Goal: Book appointment/travel/reservation

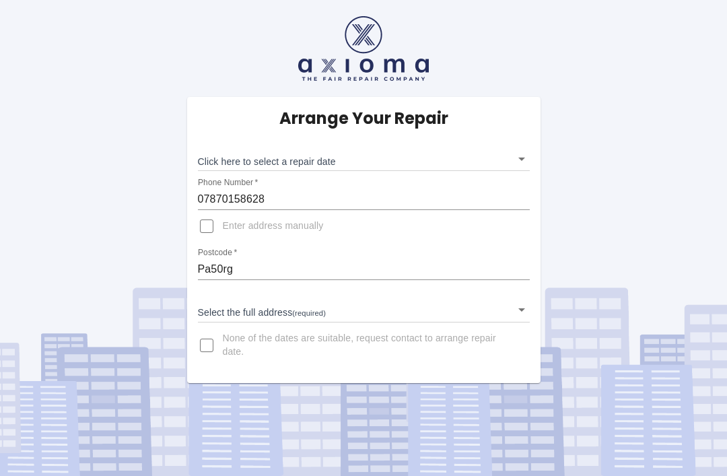
scroll to position [43, 0]
click at [520, 121] on body "Arrange Your Repair Click here to select a repair date ​ Phone Number   * 07870…" at bounding box center [363, 238] width 727 height 476
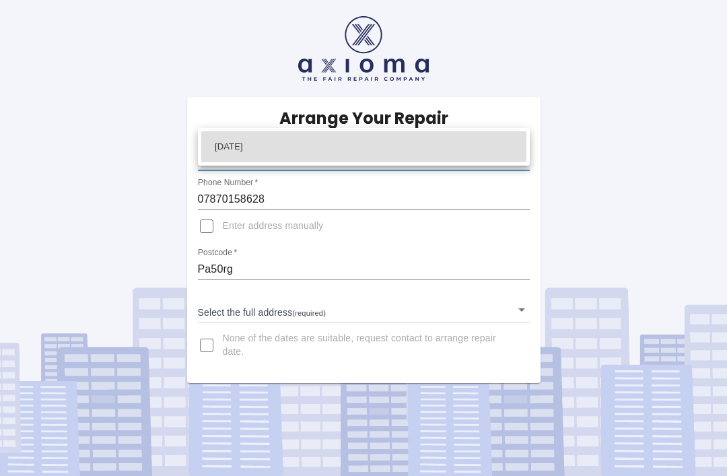
click at [530, 269] on div at bounding box center [363, 238] width 727 height 476
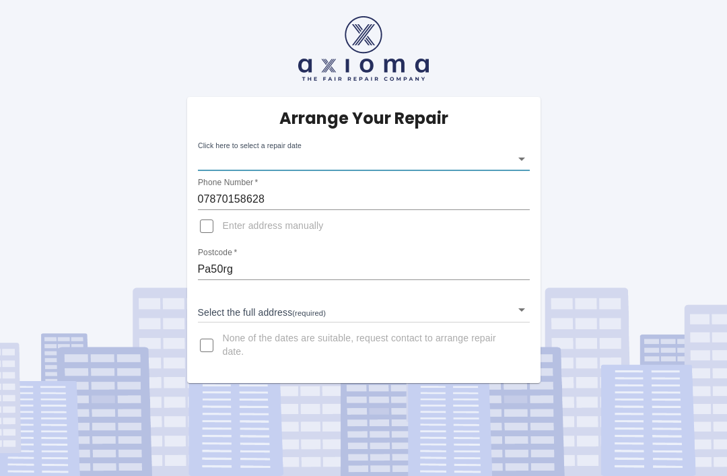
click at [207, 210] on input "Enter address manually" at bounding box center [207, 226] width 32 height 32
checkbox input "true"
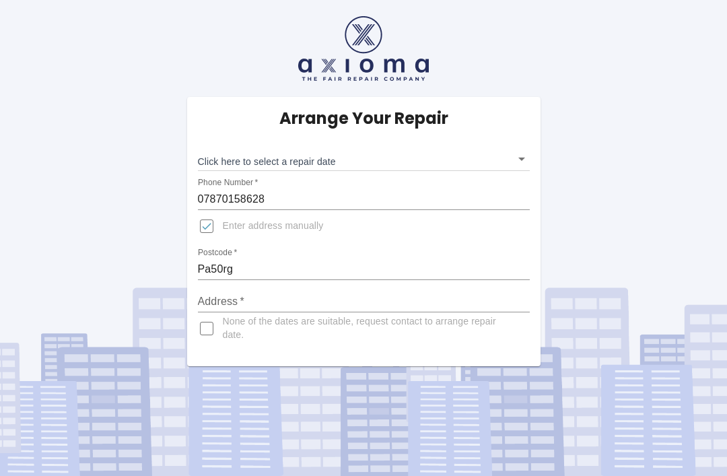
click at [315, 291] on input "Address   *" at bounding box center [364, 302] width 332 height 22
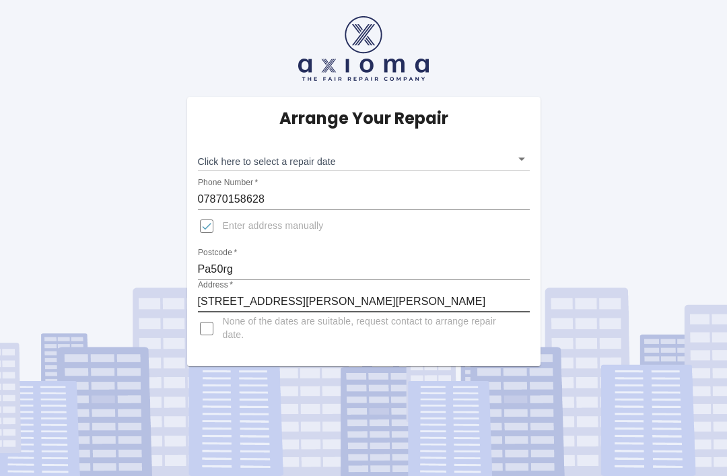
type input "[STREET_ADDRESS][PERSON_NAME][PERSON_NAME]"
click at [525, 113] on body "Arrange Your Repair Click here to select a repair date ​ Phone Number   * 07870…" at bounding box center [363, 238] width 727 height 476
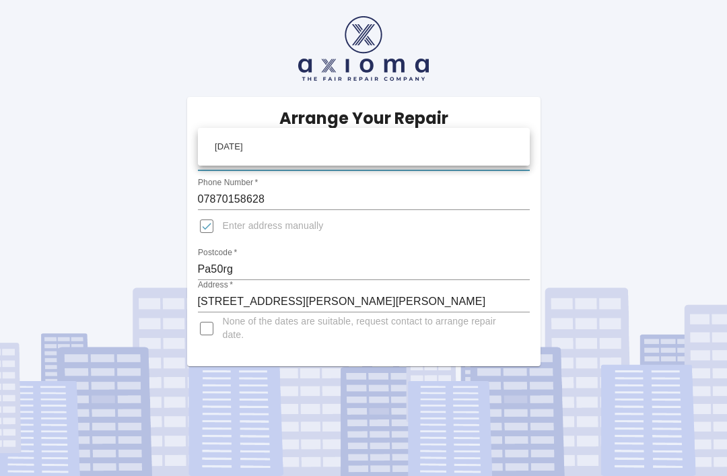
click at [434, 148] on li "[DATE]" at bounding box center [363, 146] width 325 height 31
type input "[DATE]T00:00:00.000Z"
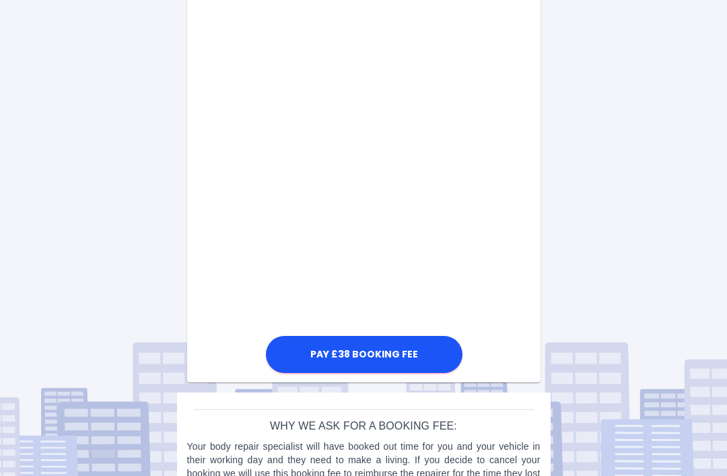
scroll to position [461, 0]
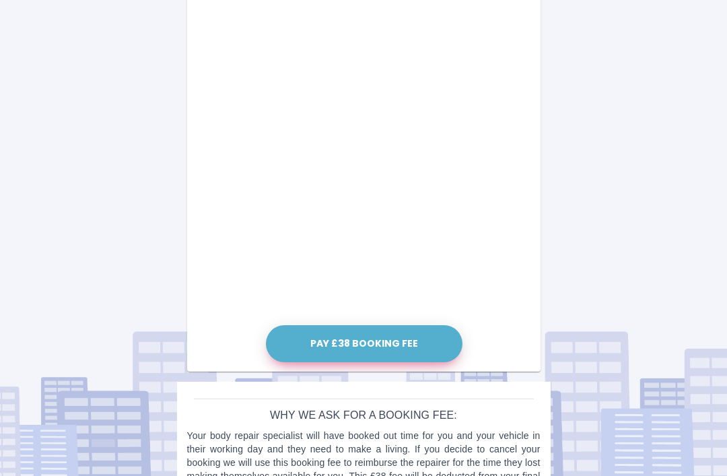
click at [375, 342] on button "Pay £38 Booking Fee" at bounding box center [364, 343] width 197 height 37
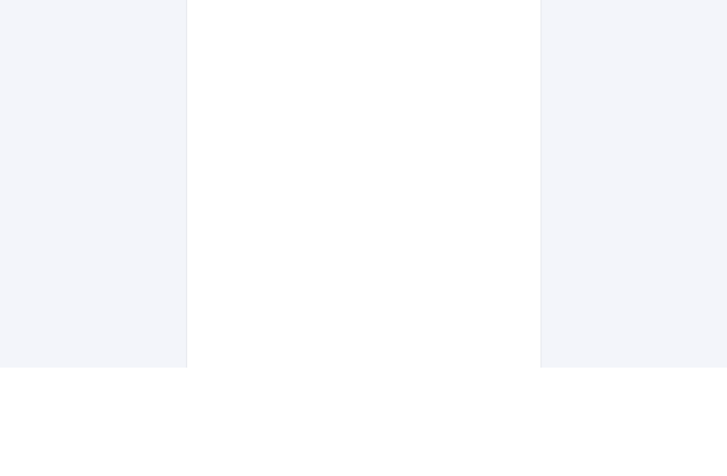
scroll to position [506, 0]
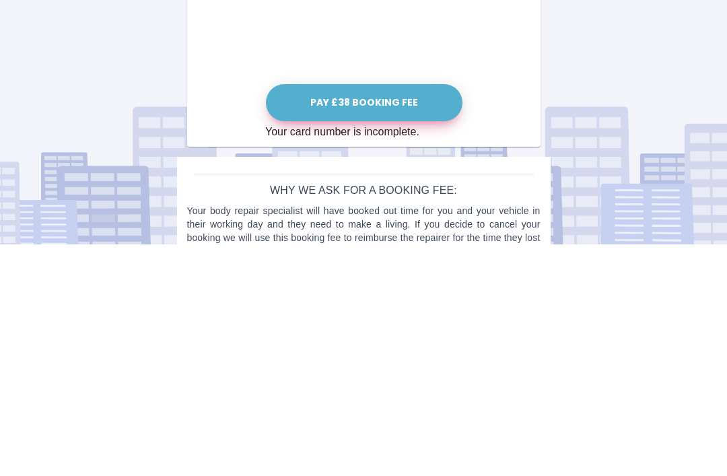
click at [379, 316] on button "Pay £38 Booking Fee" at bounding box center [364, 334] width 197 height 37
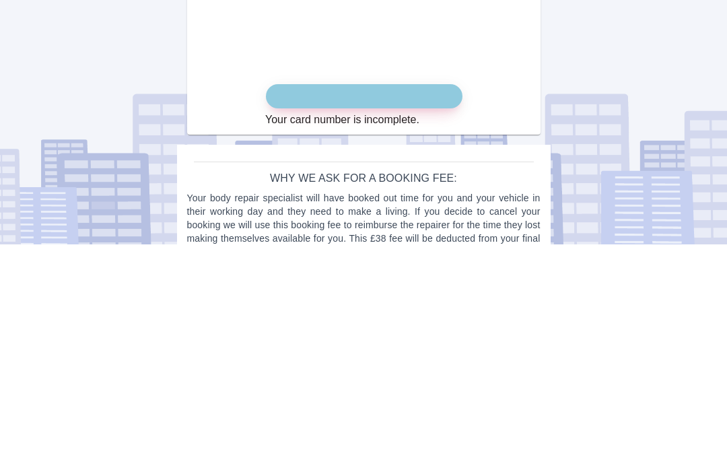
scroll to position [699, 0]
